Goal: Task Accomplishment & Management: Manage account settings

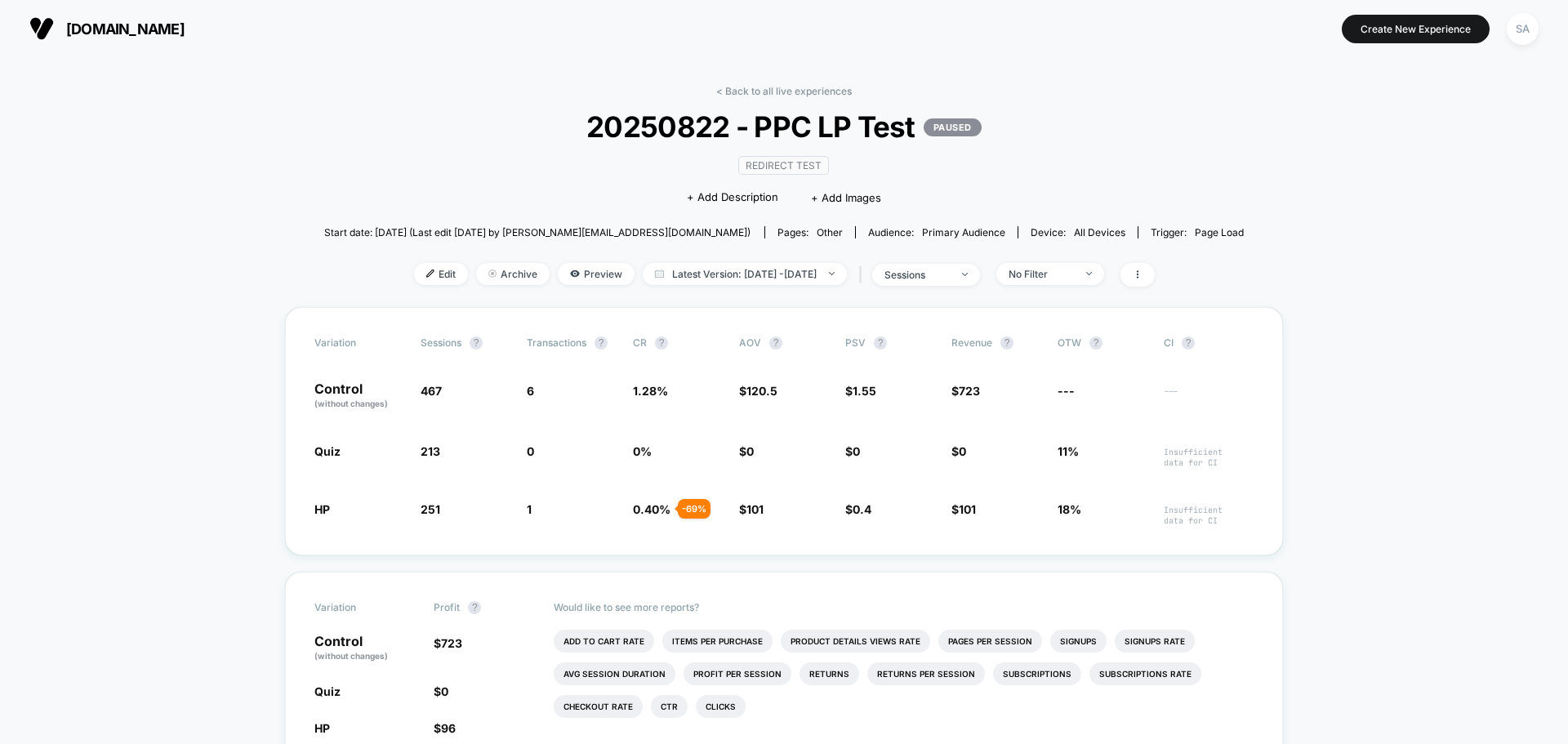
click at [723, 275] on span "Latest Version: [DATE] - [DATE]" at bounding box center [744, 274] width 204 height 22
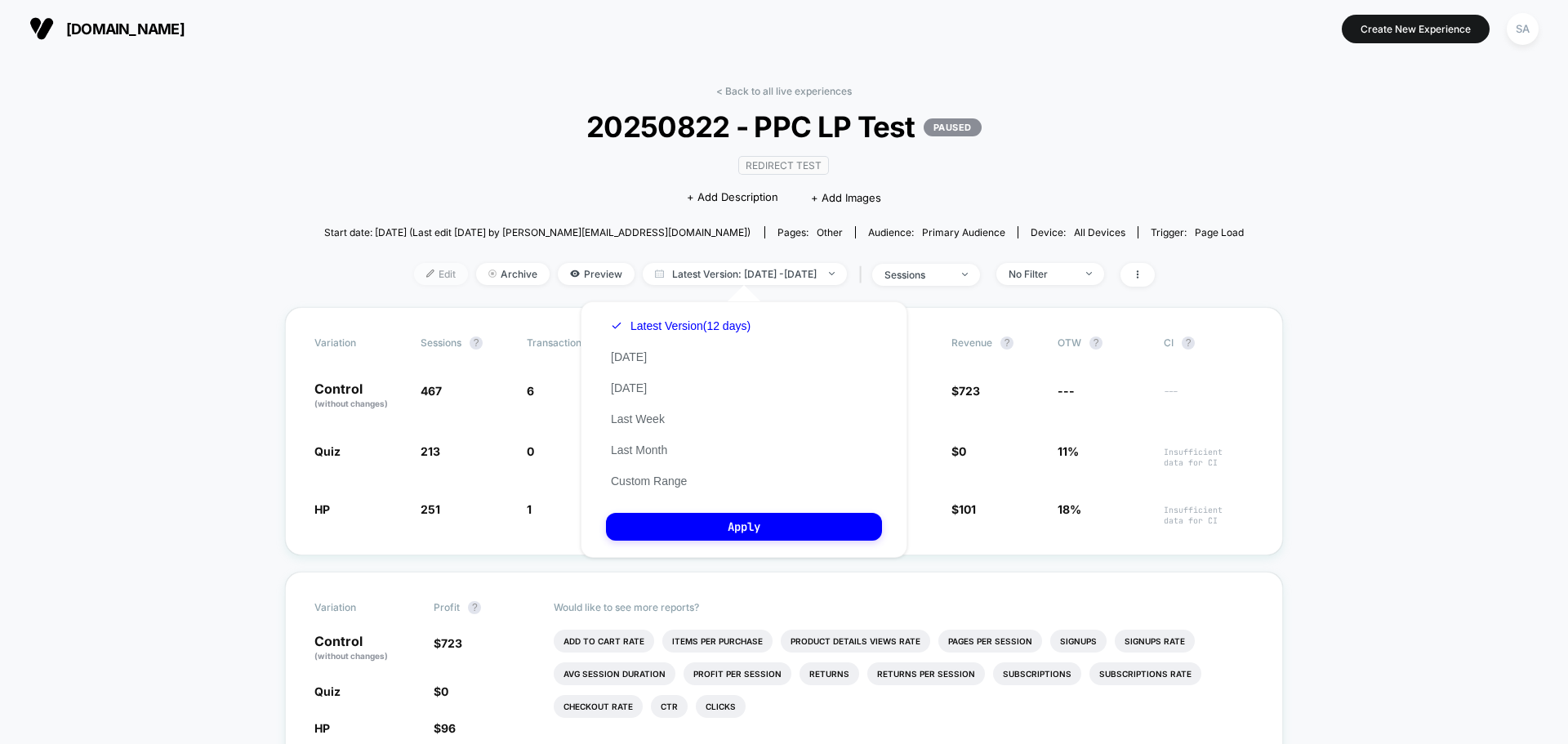
drag, startPoint x: 322, startPoint y: 218, endPoint x: 419, endPoint y: 263, distance: 106.9
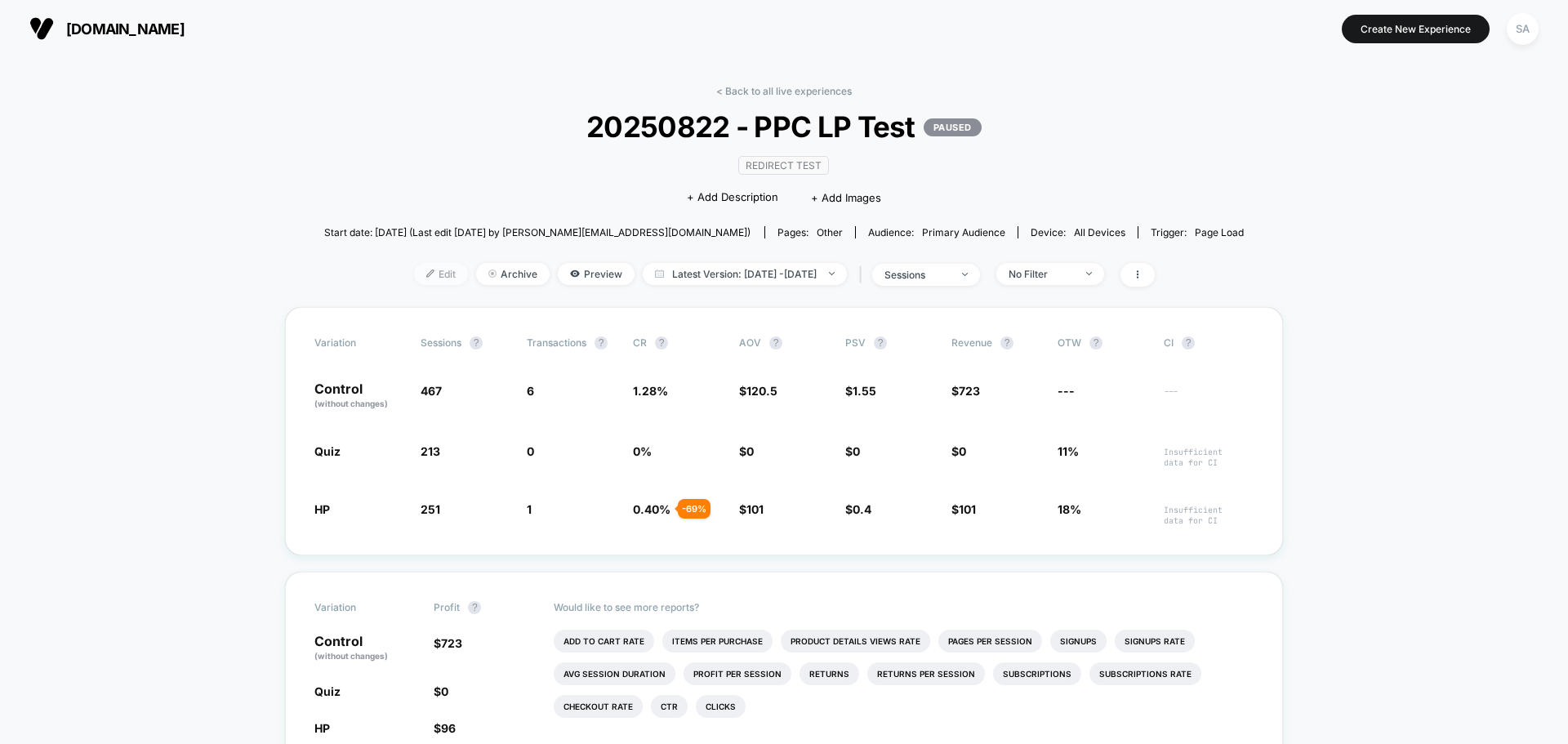
click at [427, 277] on span "Edit" at bounding box center [441, 274] width 54 height 22
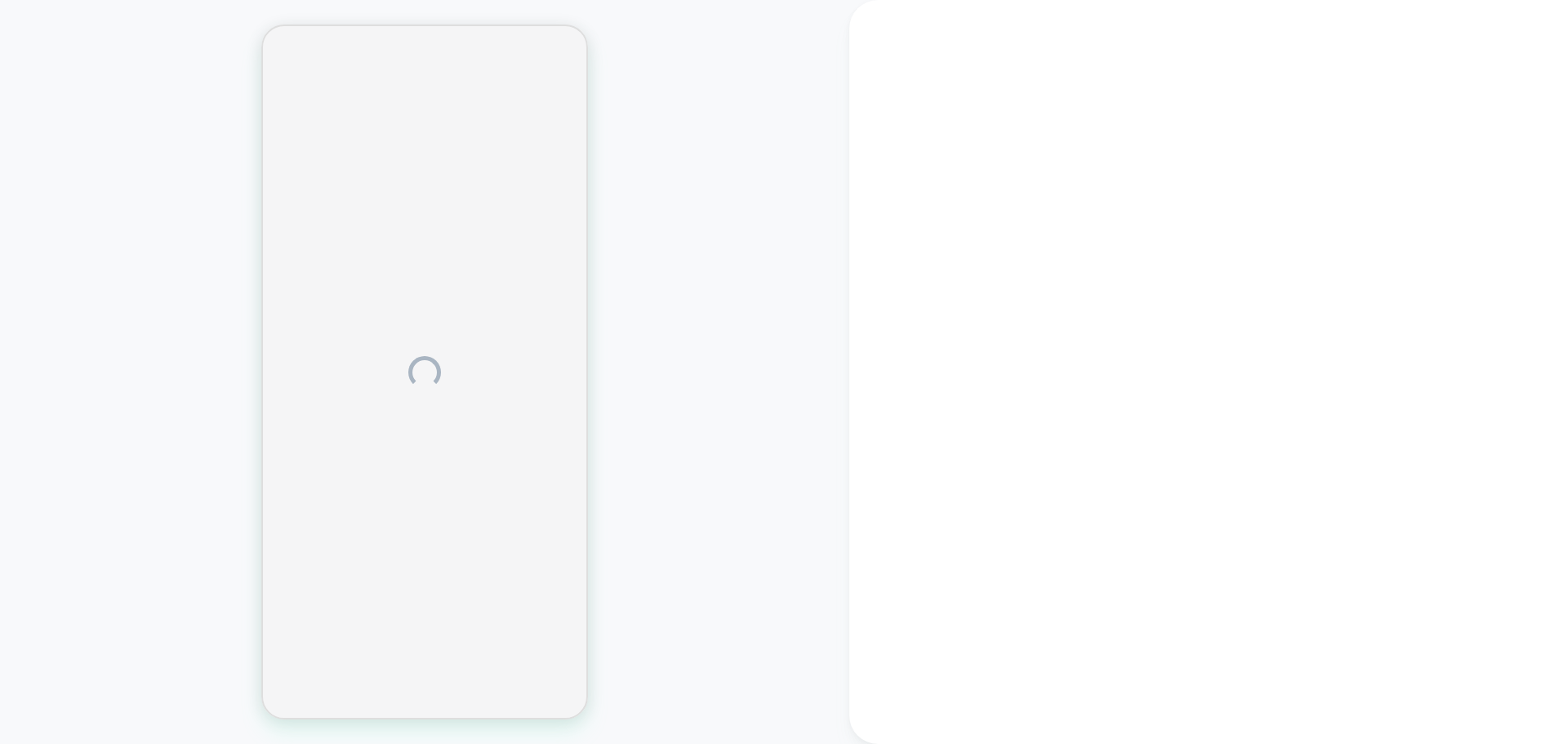
drag, startPoint x: 743, startPoint y: 175, endPoint x: 690, endPoint y: 154, distance: 57.0
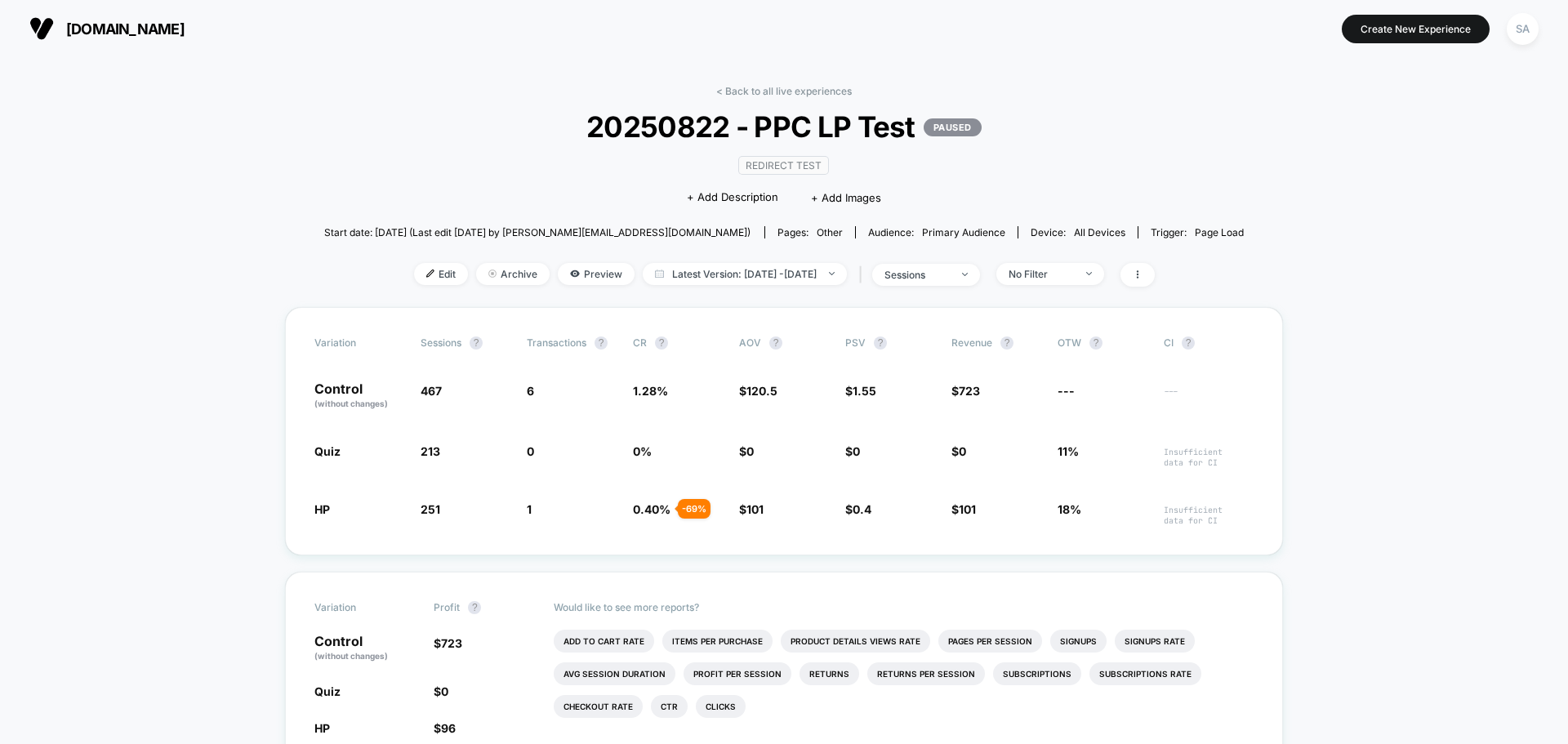
click at [118, 44] on section "[DOMAIN_NAME]" at bounding box center [274, 29] width 498 height 41
click at [810, 92] on link "< Back to all live experiences" at bounding box center [784, 91] width 136 height 12
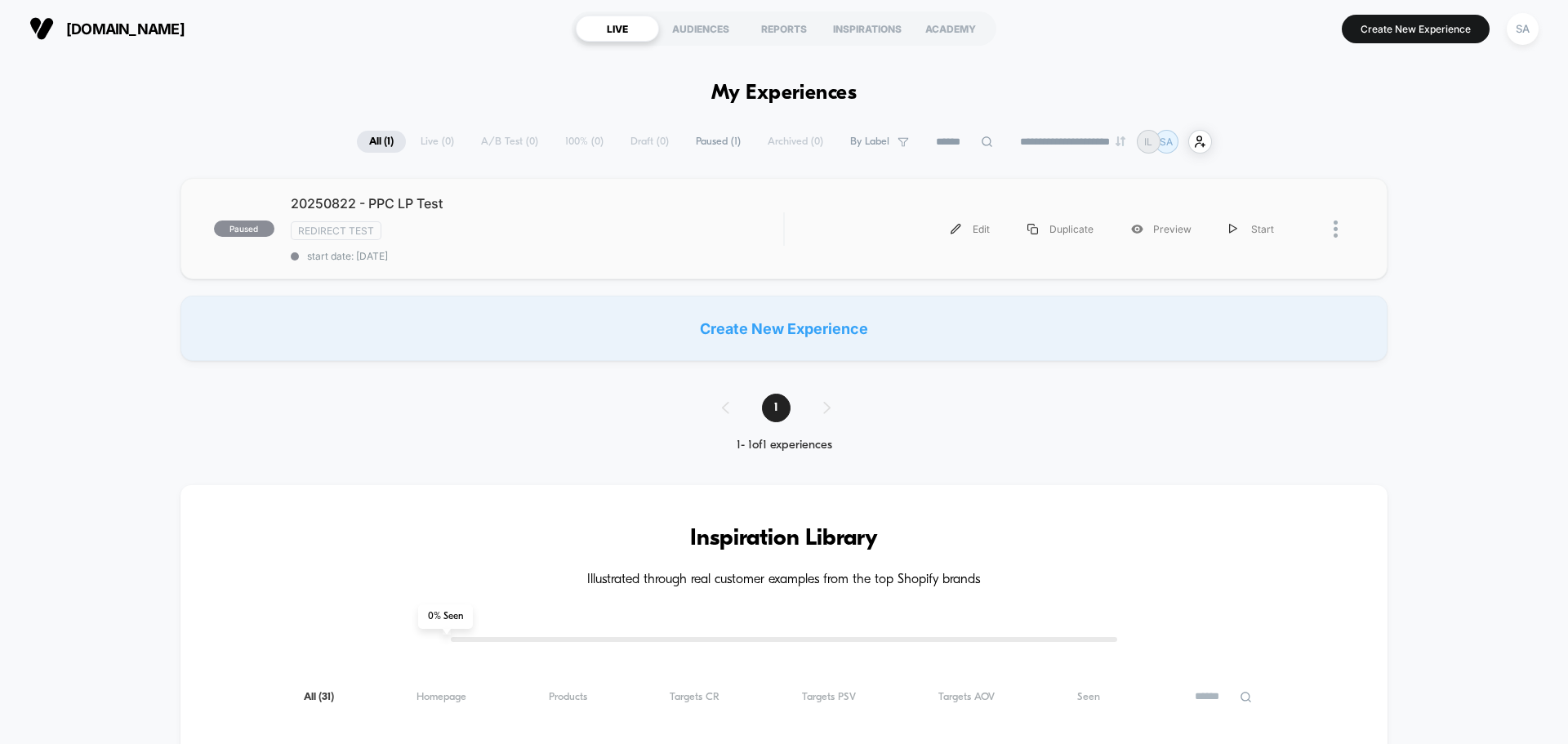
click at [1345, 229] on div at bounding box center [1344, 228] width 20 height 37
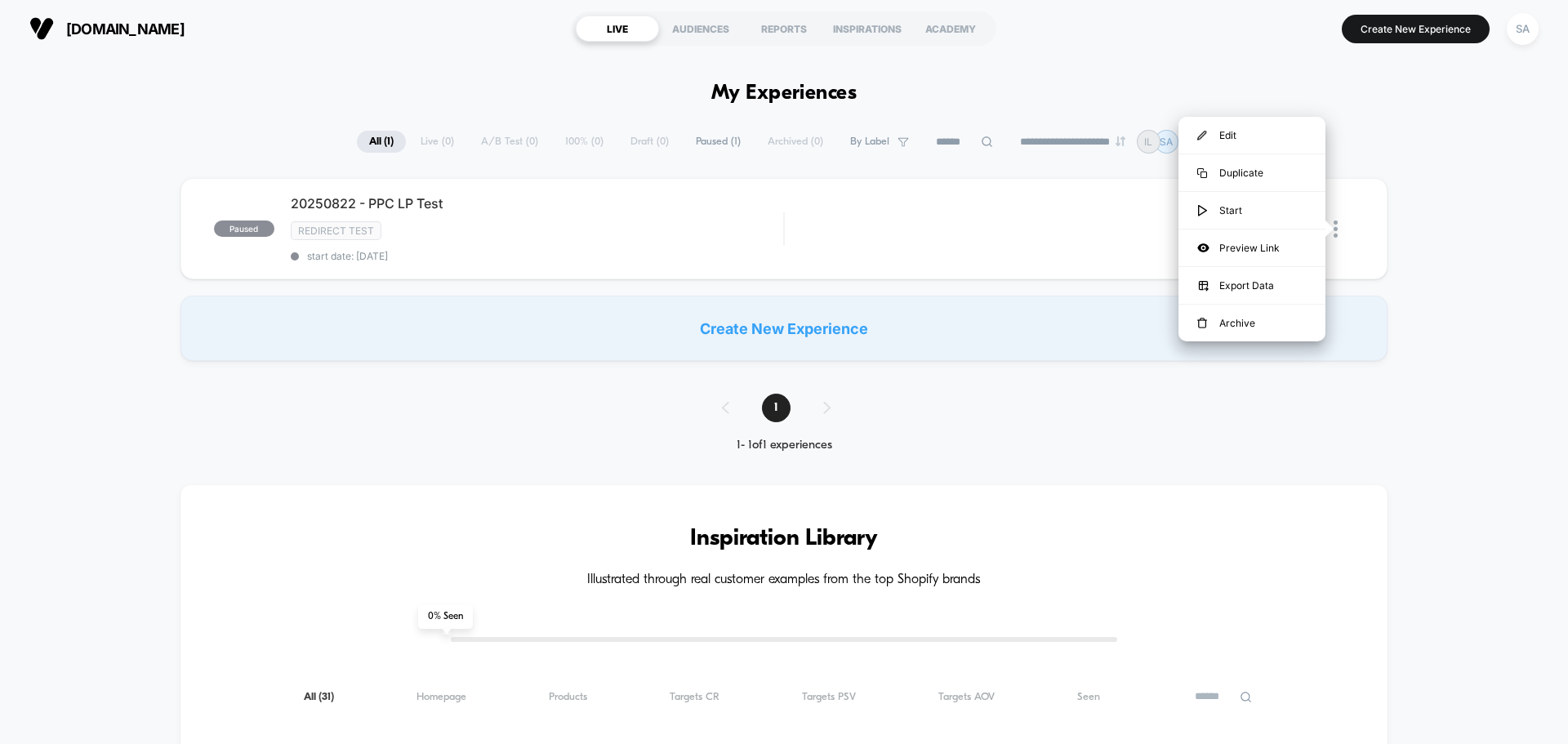
click at [1453, 239] on div "paused 20250822 - PPC LP Test Redirect Test start date: [DATE] Edit Duplicate P…" at bounding box center [784, 269] width 1568 height 183
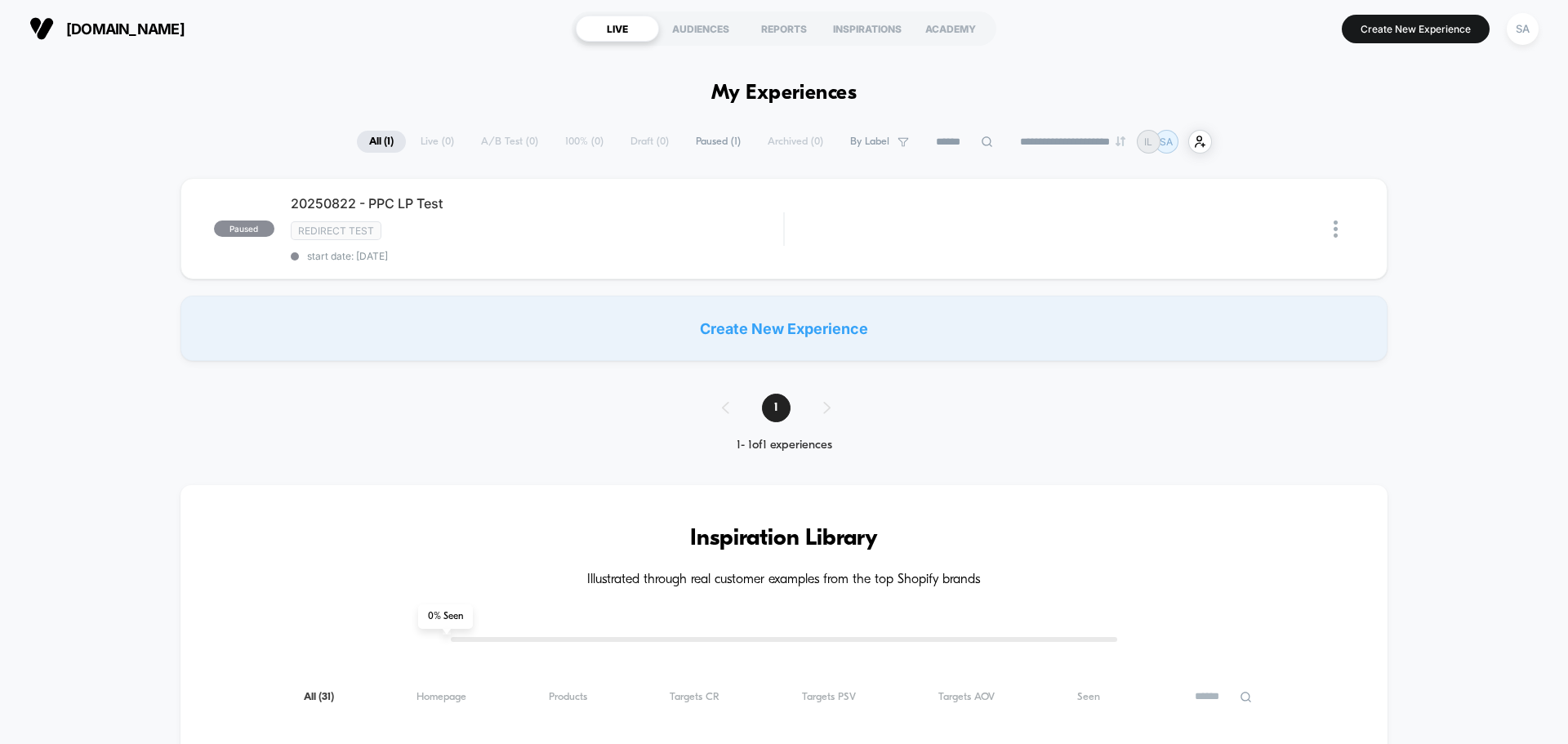
click at [281, 138] on div "**********" at bounding box center [784, 141] width 1568 height 24
